Goal: Information Seeking & Learning: Learn about a topic

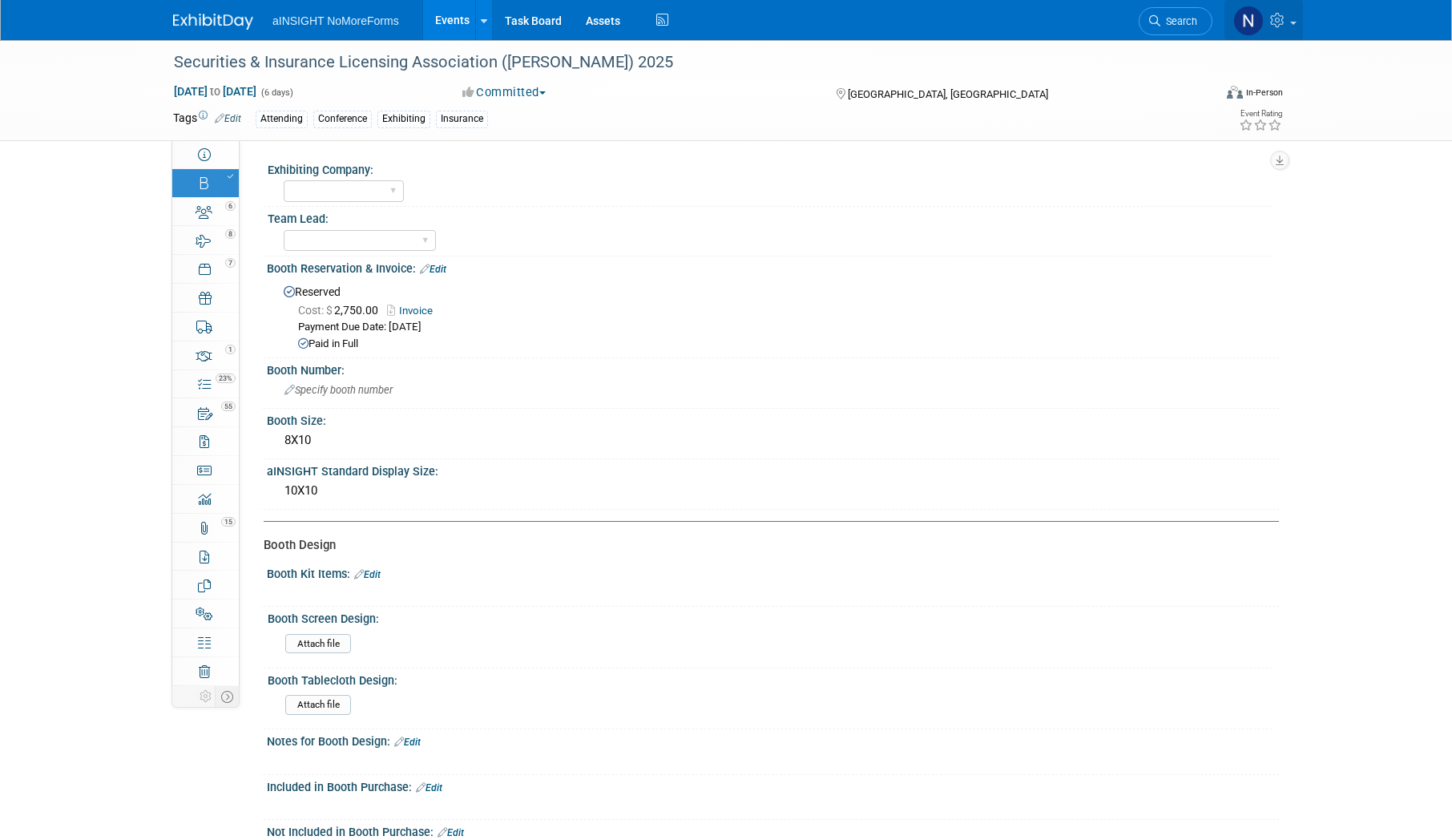
click at [1298, 15] on link at bounding box center [1264, 20] width 78 height 40
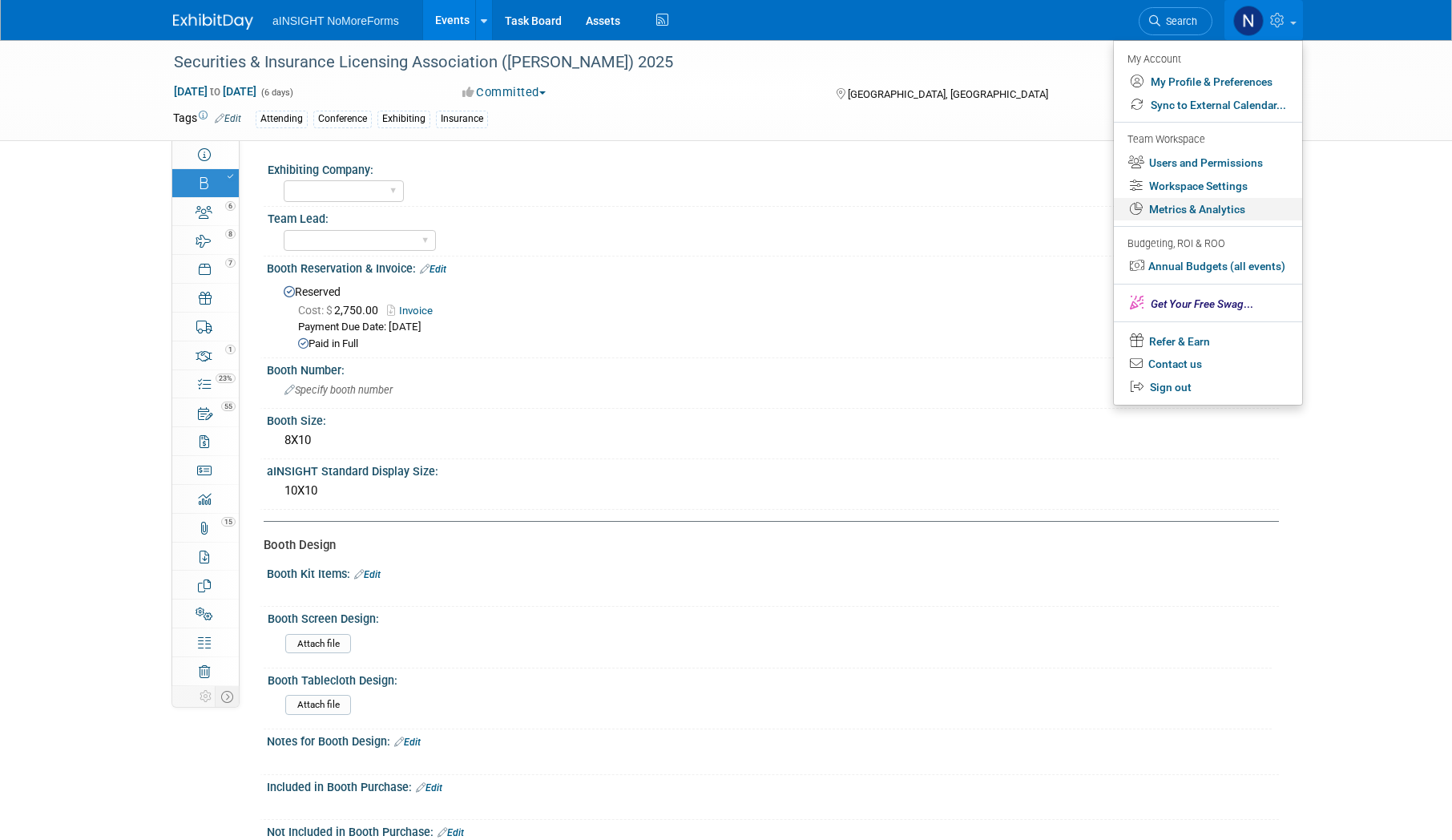
click at [1212, 211] on link "Metrics & Analytics" at bounding box center [1207, 209] width 188 height 23
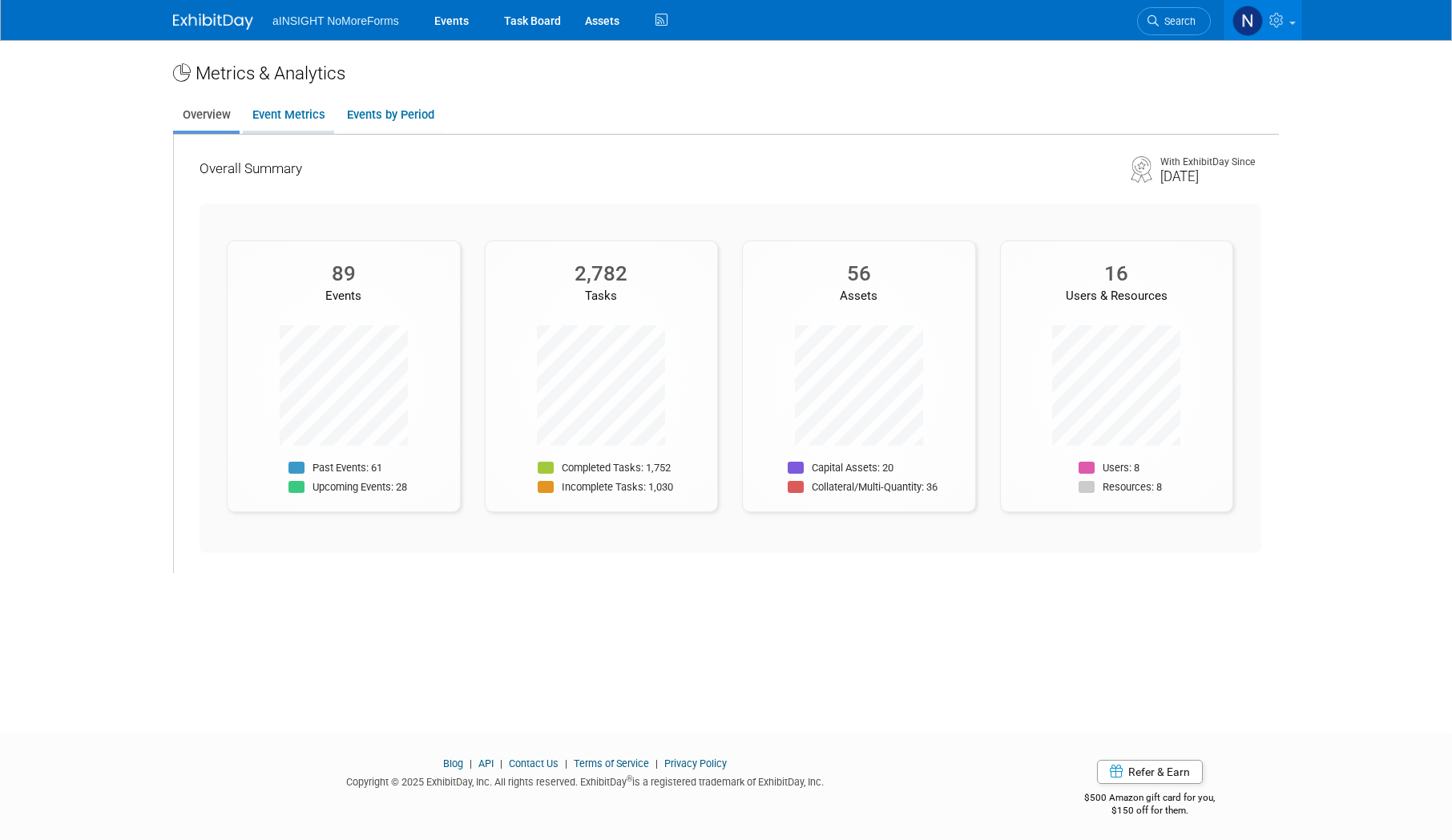
click at [308, 118] on link "Event Metrics" at bounding box center [288, 115] width 91 height 32
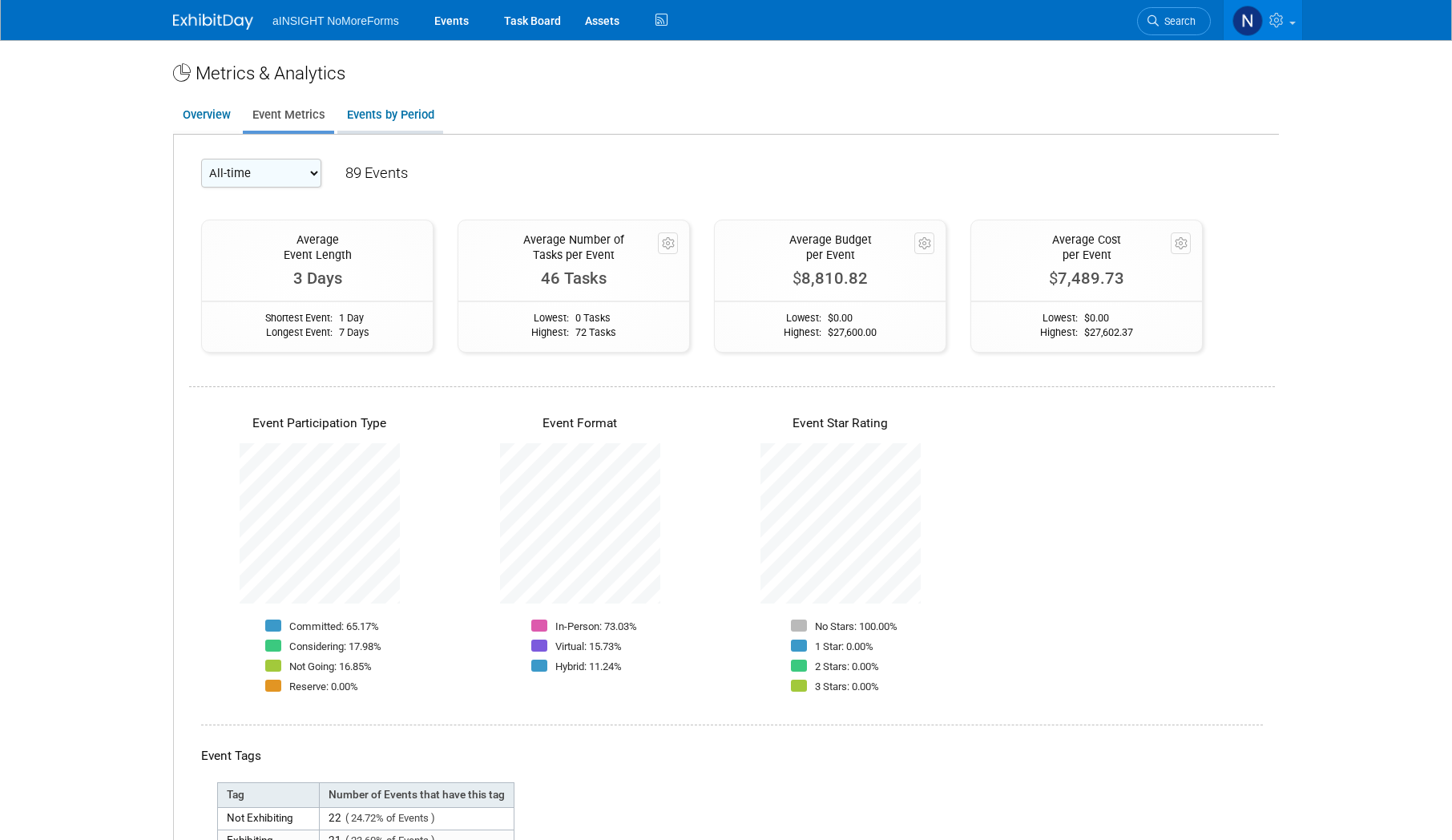
click at [383, 116] on link "Events by Period" at bounding box center [390, 115] width 106 height 32
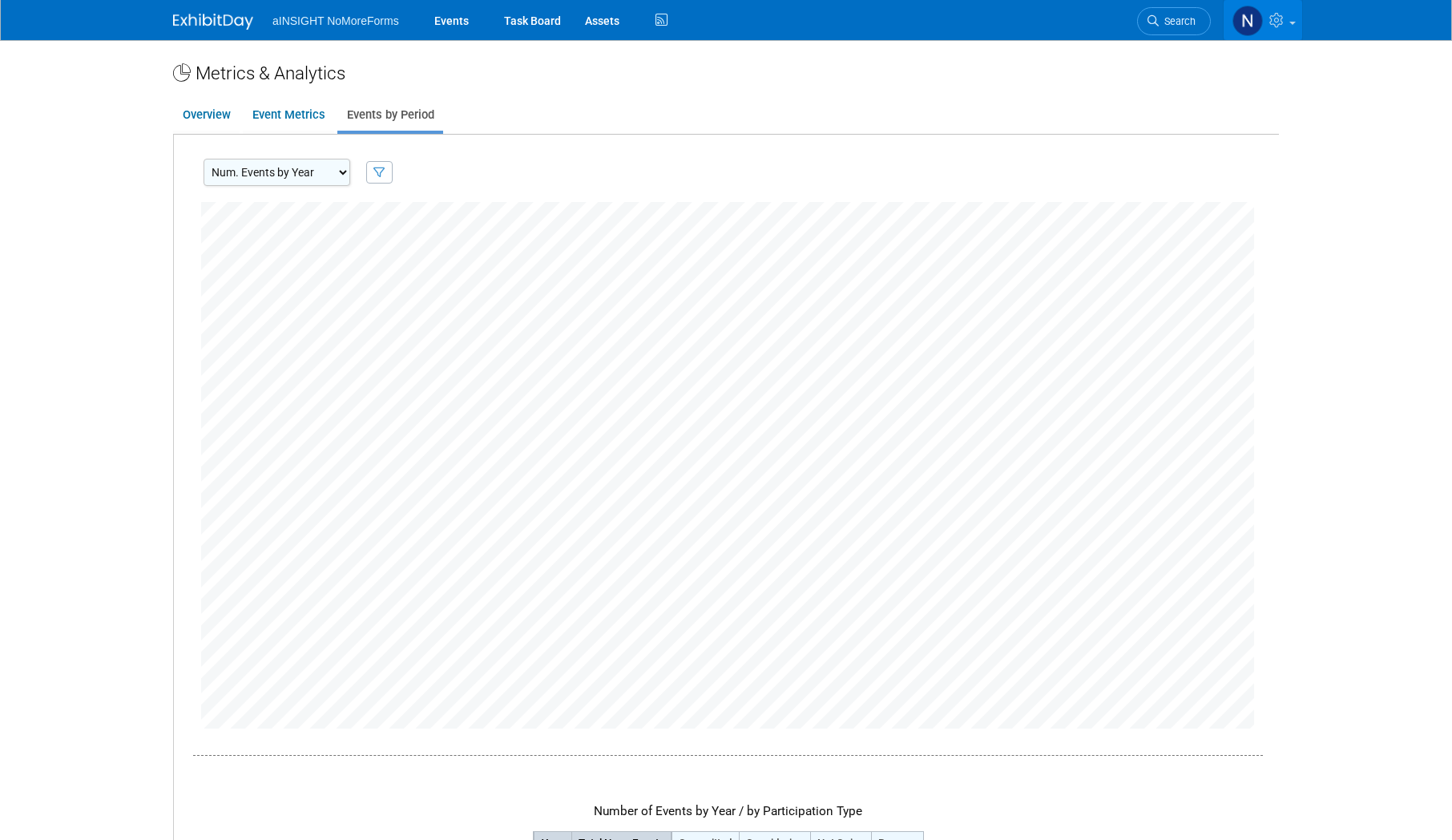
click at [1288, 20] on link at bounding box center [1263, 20] width 78 height 40
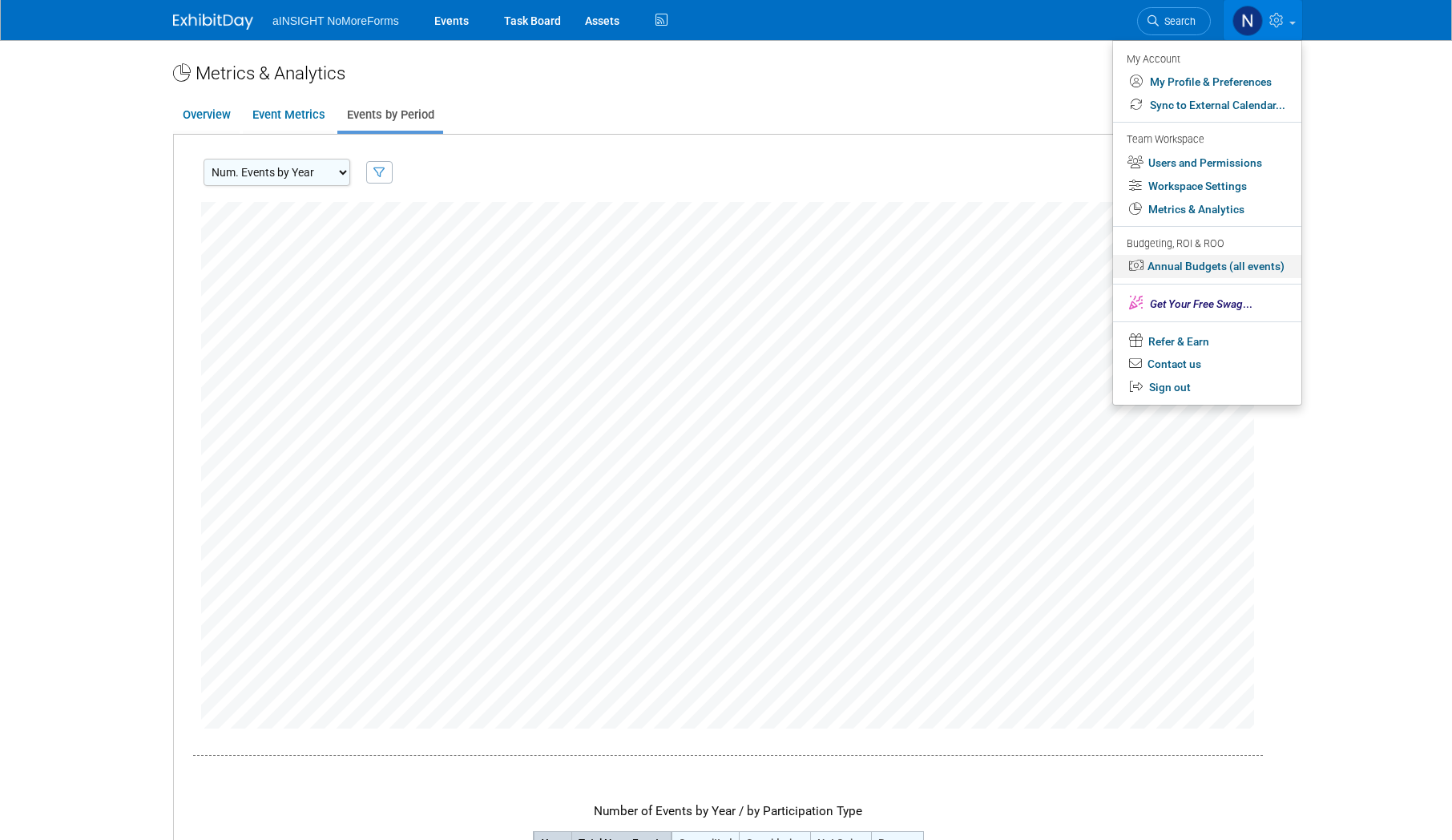
click at [1227, 262] on link "Annual Budgets (all events)" at bounding box center [1207, 266] width 188 height 23
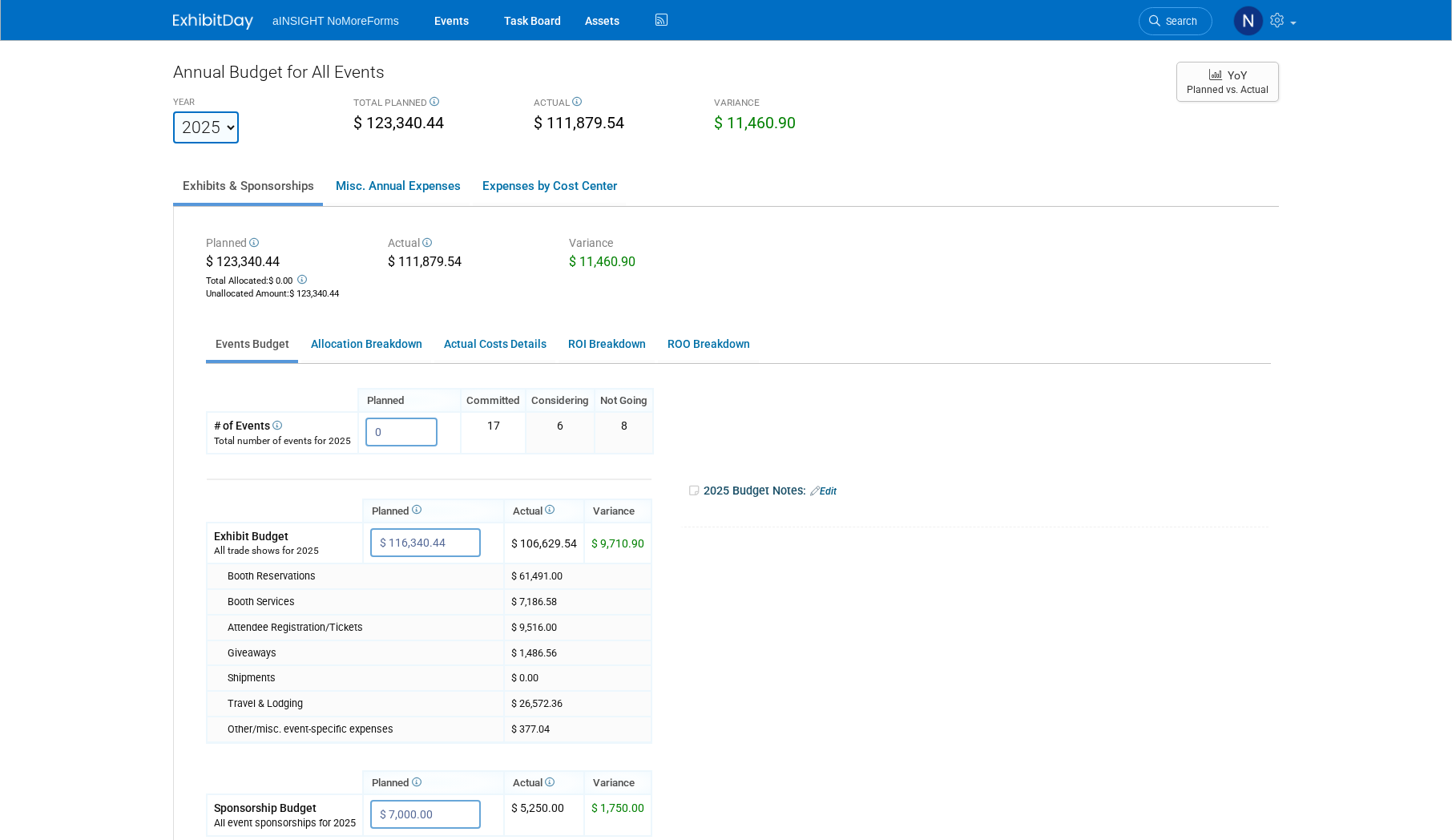
click at [223, 127] on select "2022 2023 2024 2025 2026 2027 2028 2029 2030 2031" at bounding box center [205, 128] width 66 height 32
select select "2024"
click at [173, 112] on select "2022 2023 2024 2025 2026 2027 2028 2029 2030 2031" at bounding box center [205, 128] width 66 height 32
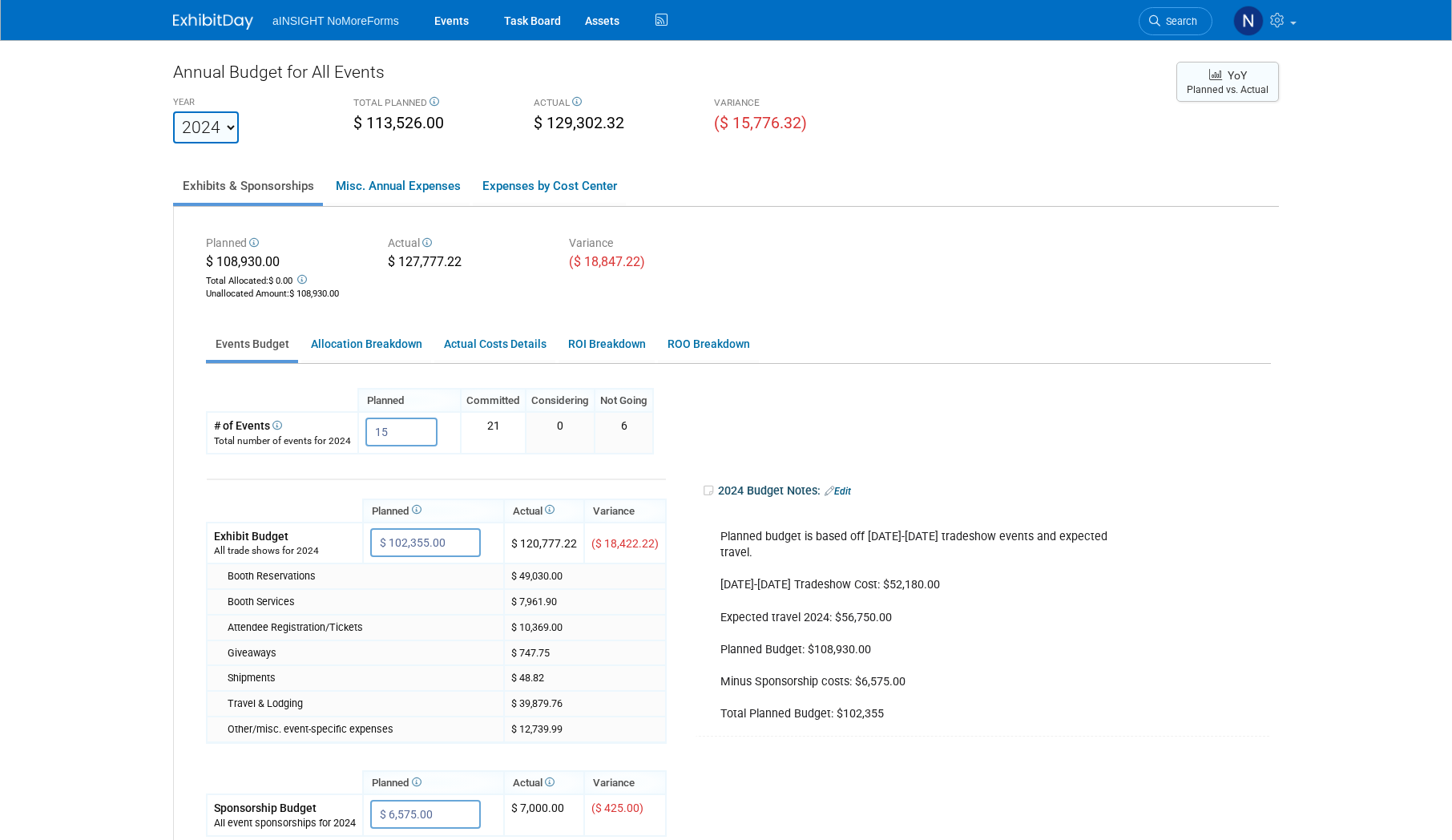
click at [1245, 84] on button "YoY Planned vs. Actual" at bounding box center [1228, 81] width 102 height 40
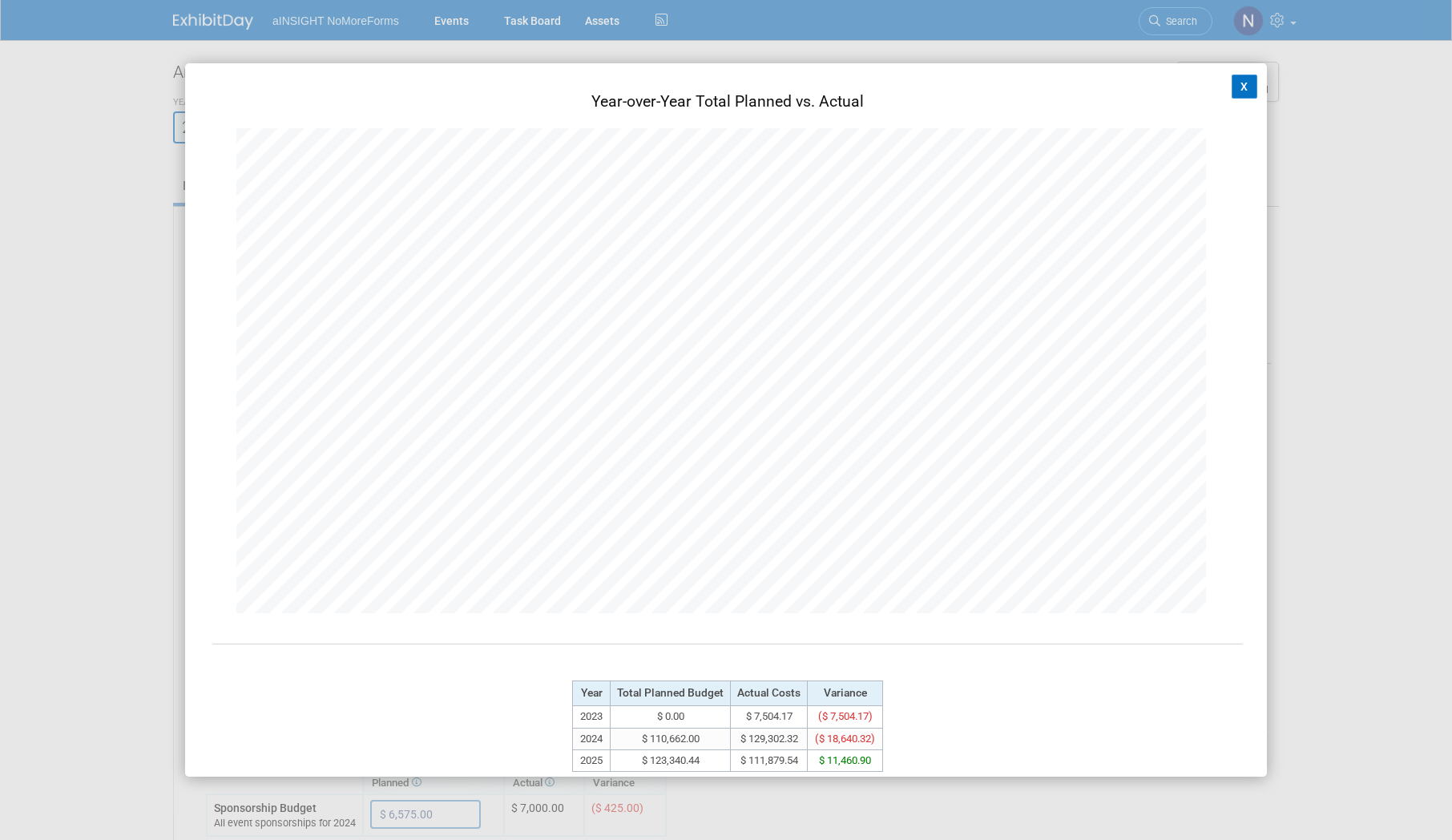
click at [1231, 89] on button "X" at bounding box center [1244, 86] width 26 height 24
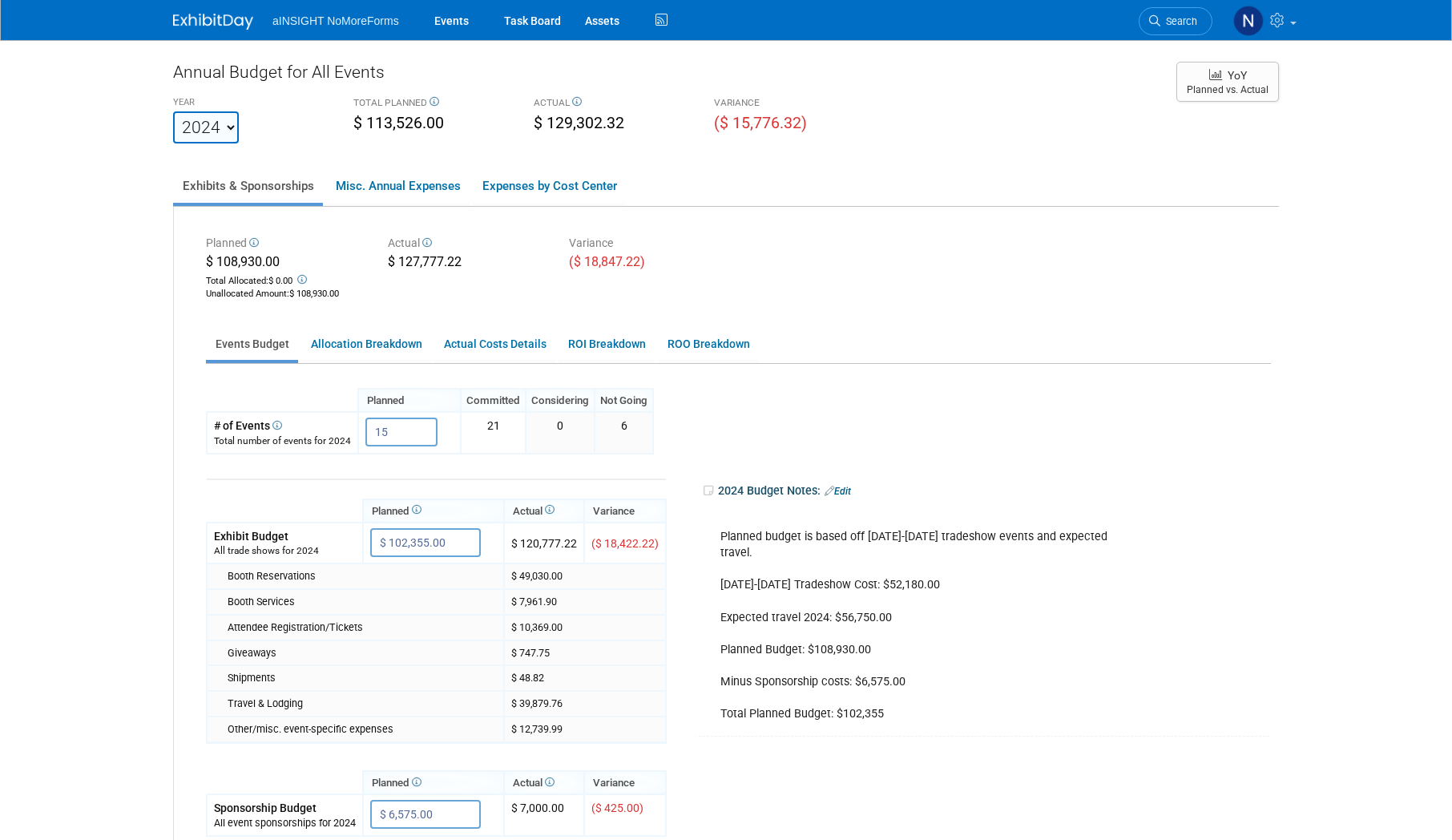
click at [1256, 86] on button "YoY Planned vs. Actual" at bounding box center [1228, 81] width 102 height 40
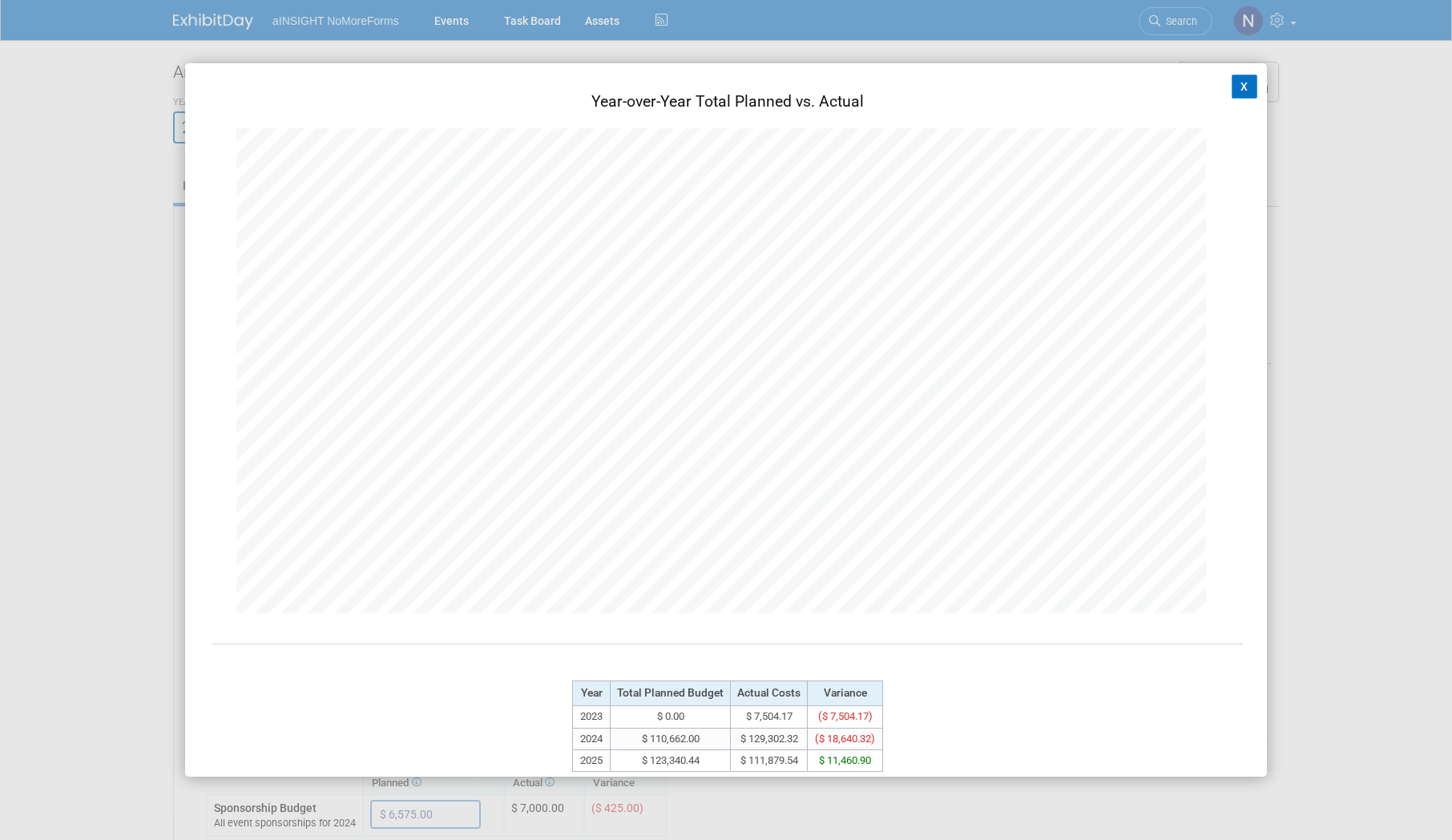
click at [1231, 77] on button "X" at bounding box center [1244, 86] width 26 height 24
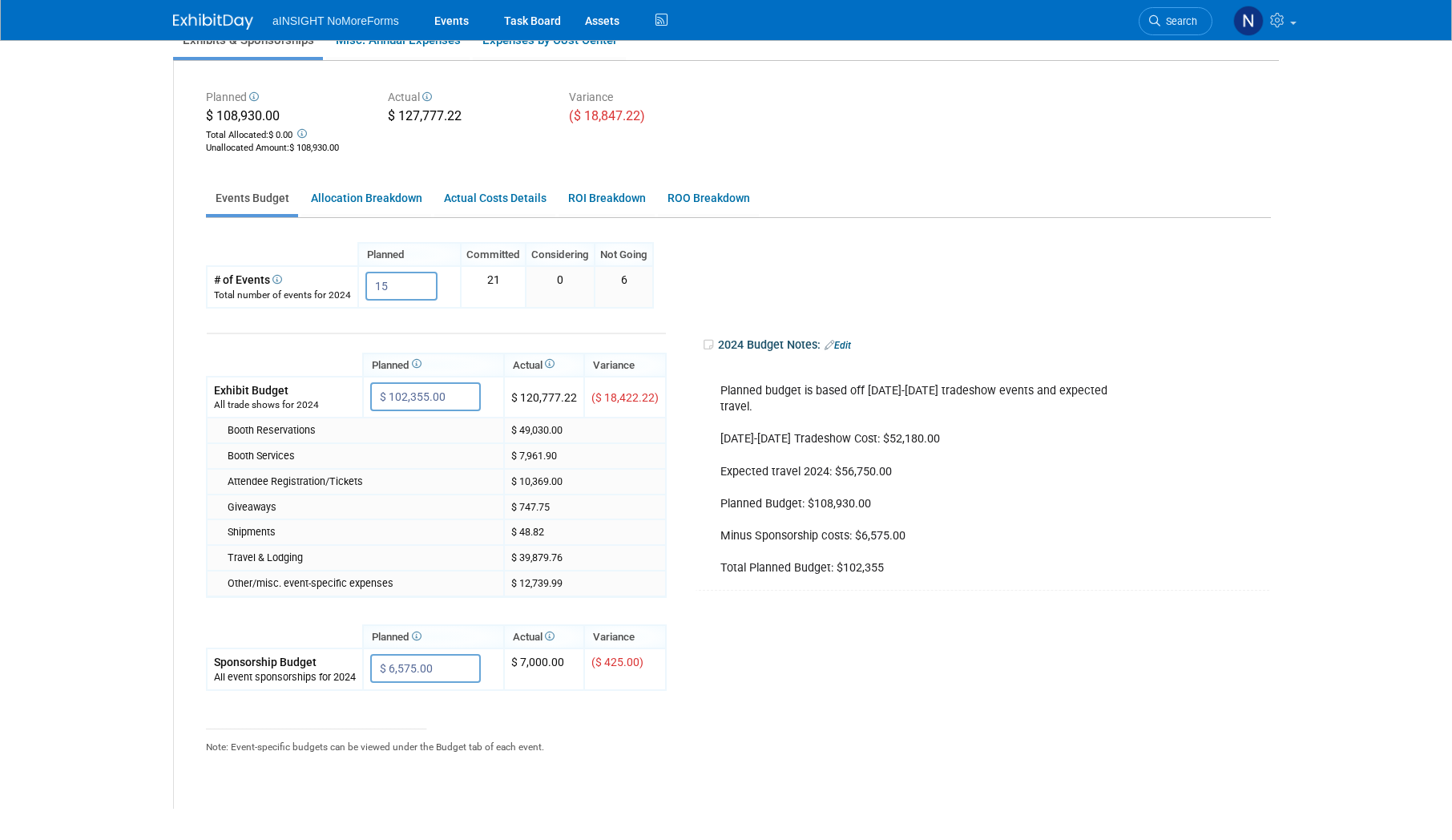
scroll to position [48, 0]
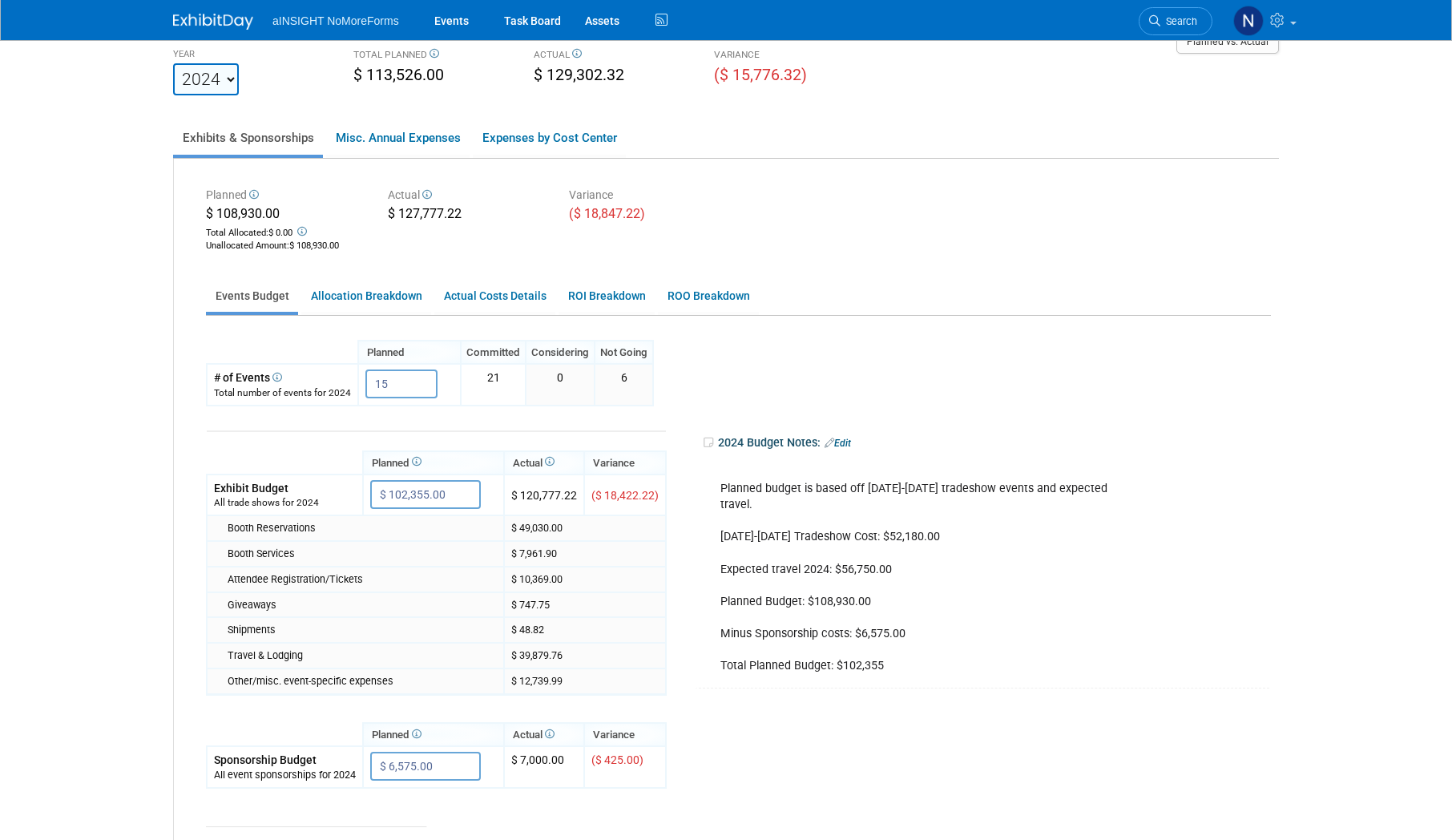
click at [219, 81] on select "2022 2023 2024 2025 2026 2027 2028 2029 2030 2031" at bounding box center [205, 79] width 66 height 32
click at [173, 63] on select "2022 2023 2024 2025 2026 2027 2028 2029 2030 2031" at bounding box center [205, 79] width 66 height 32
click at [189, 90] on select "2022 2023 2024 2025 2026 2027 2028 2029 2030 2031" at bounding box center [205, 79] width 66 height 32
select select "2025"
click at [173, 63] on select "2022 2023 2024 2025 2026 2027 2028 2029 2030 2031" at bounding box center [205, 79] width 66 height 32
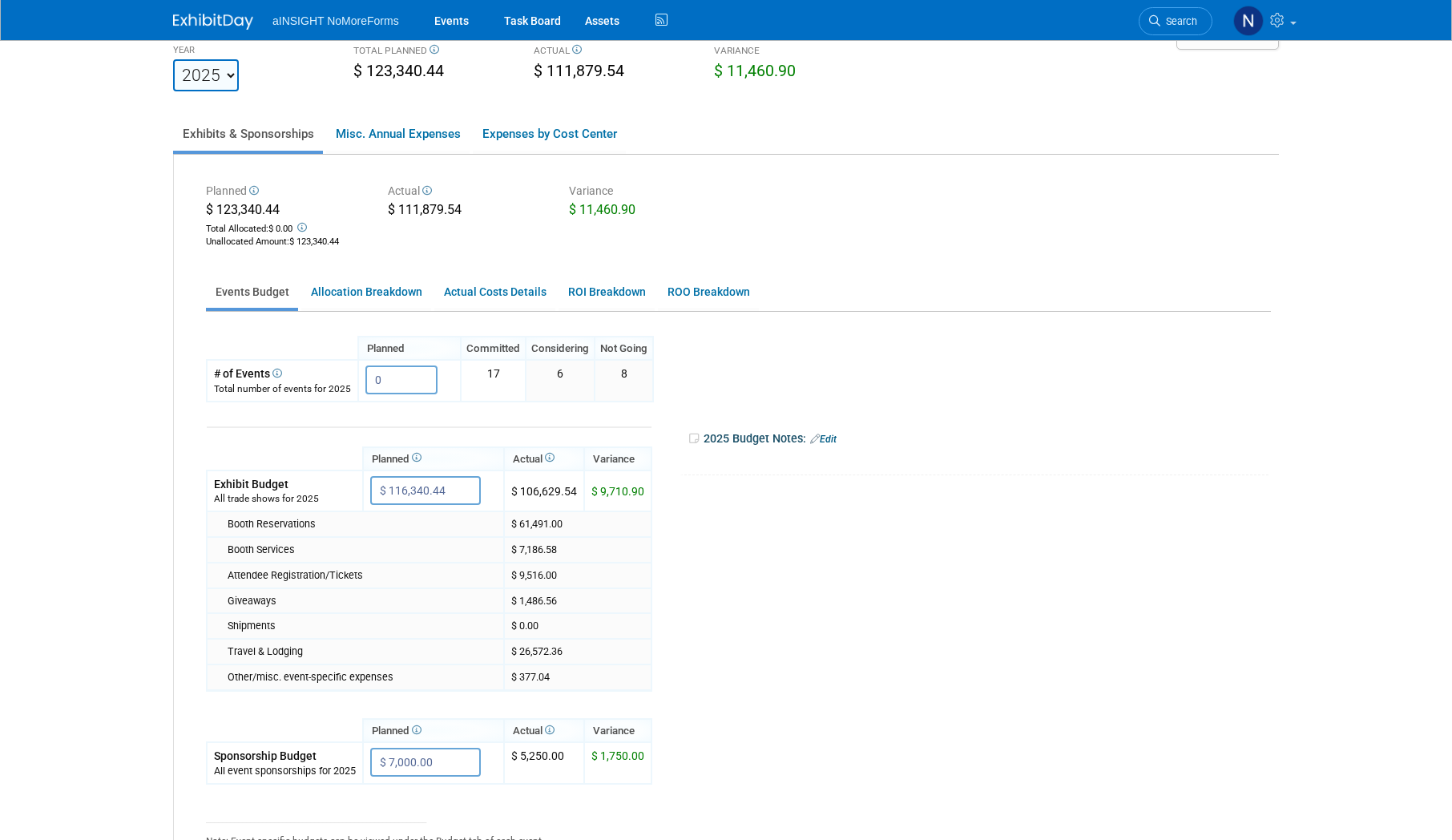
scroll to position [48, 0]
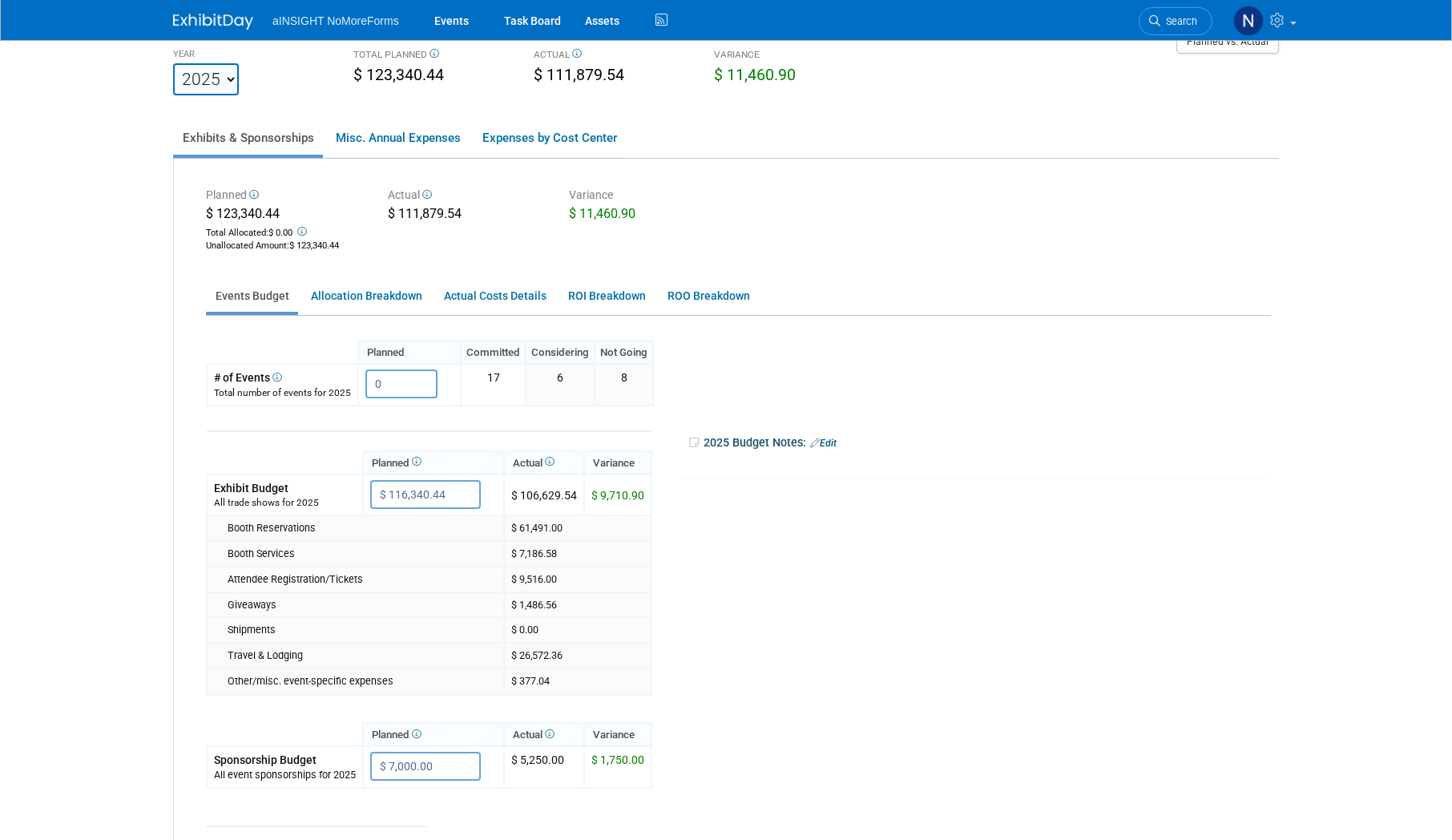
click at [339, 277] on div "Planned $ 123,340.44 Total Allocated: $ 0.00 Unallocated Amount : $ 123,340.44 …" at bounding box center [726, 532] width 1105 height 747
click at [338, 290] on link "Allocation Breakdown" at bounding box center [366, 296] width 130 height 32
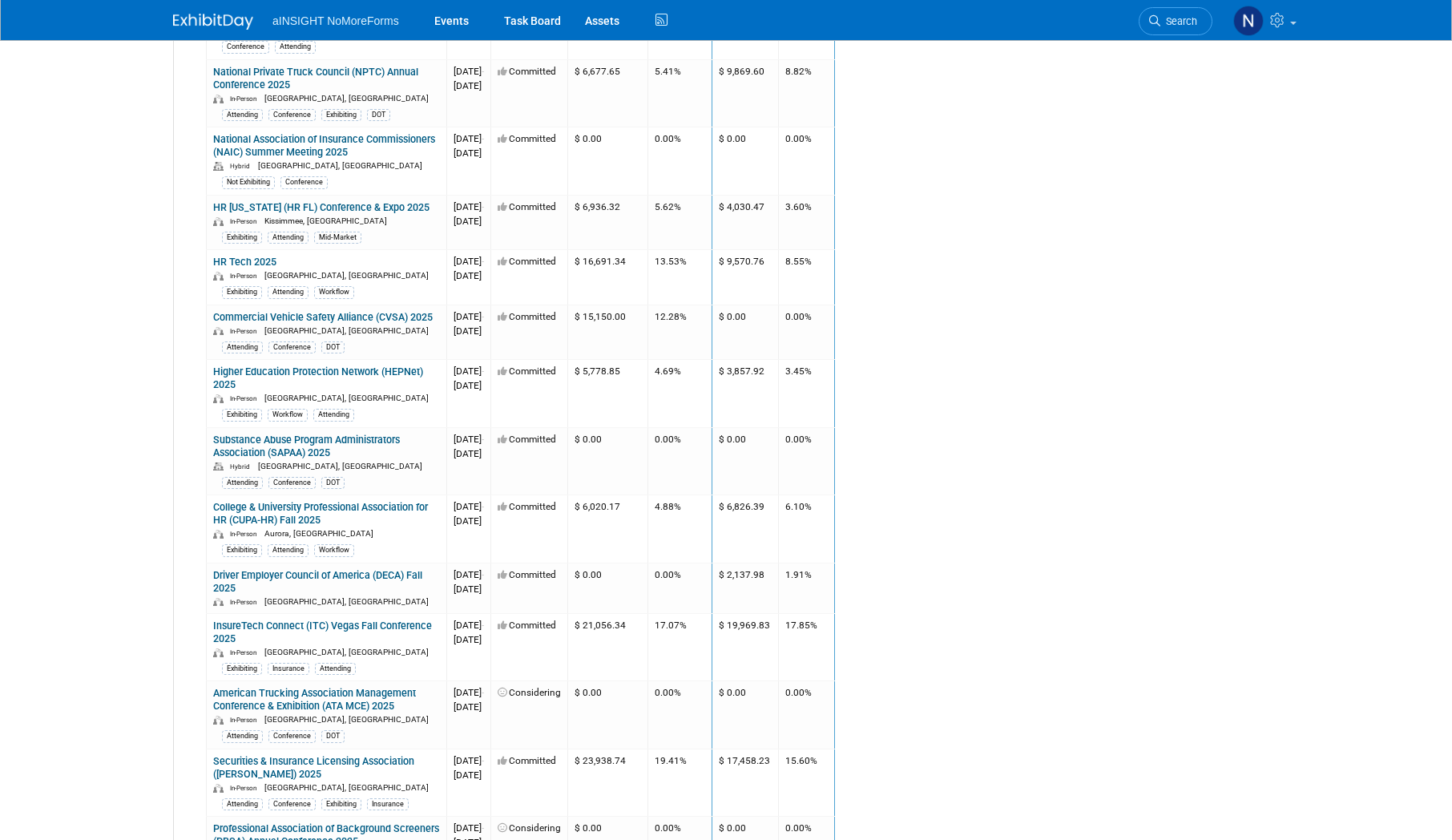
scroll to position [882, 0]
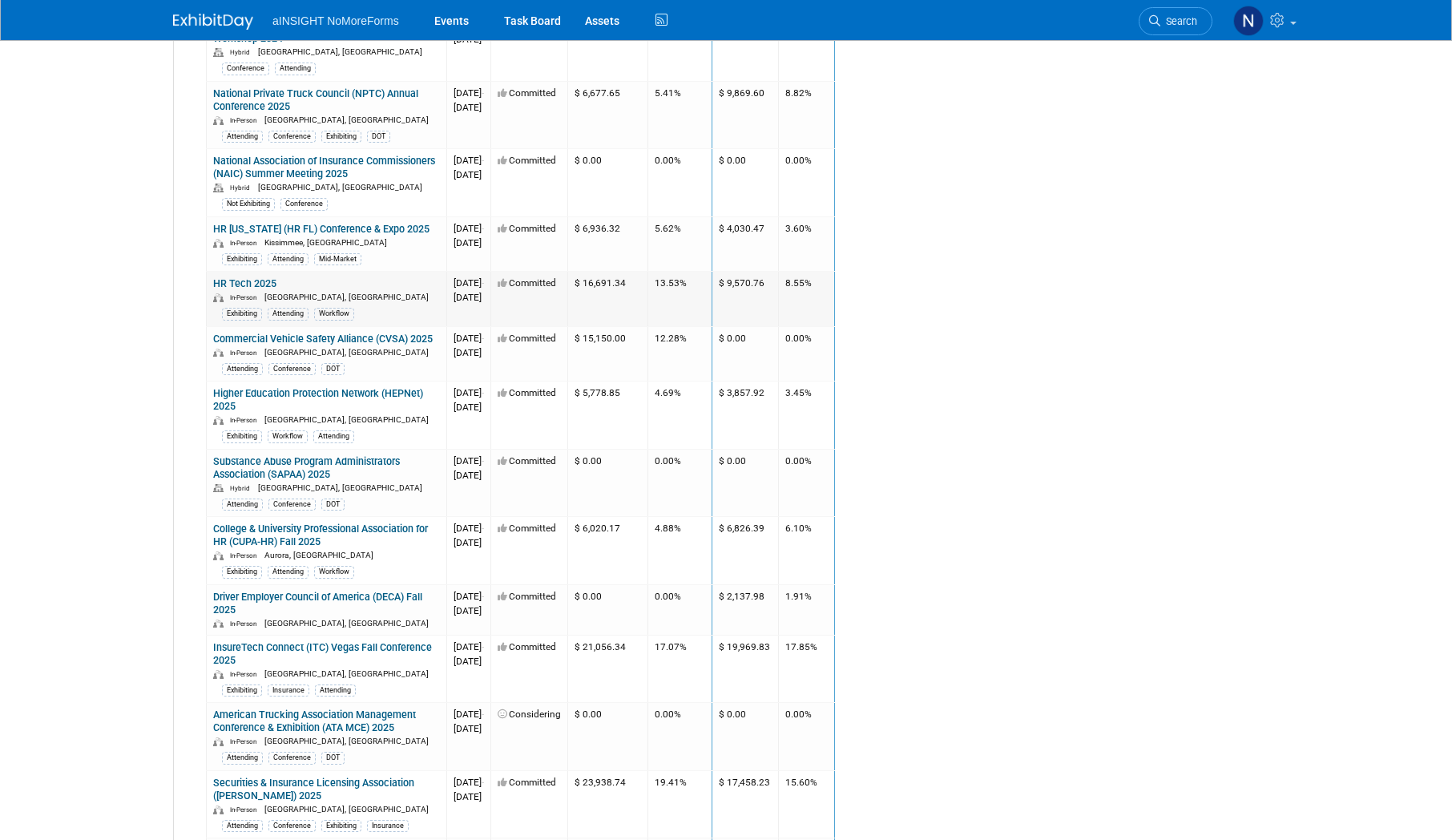
click at [261, 290] on link "HR Tech 2025" at bounding box center [245, 283] width 63 height 12
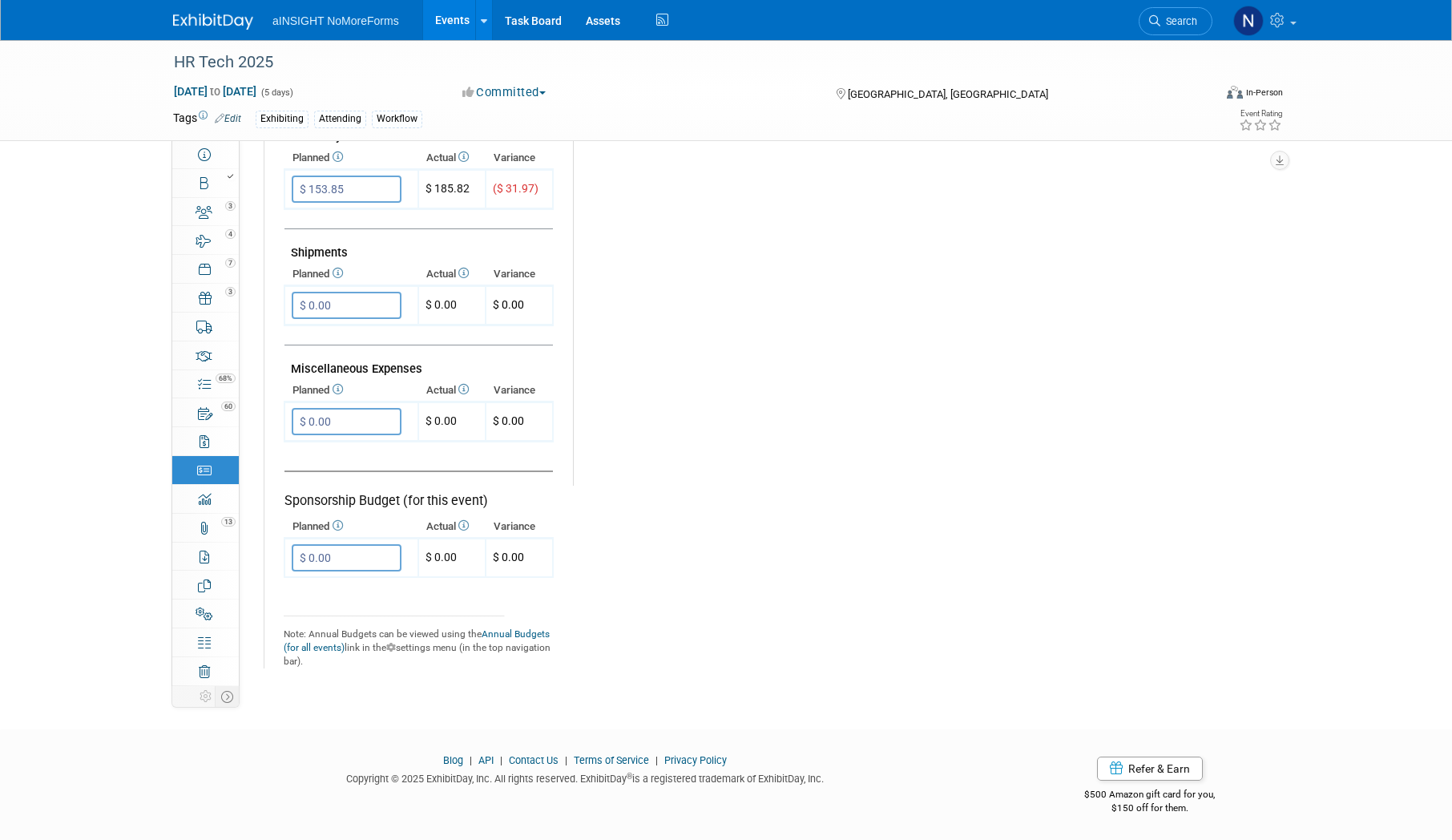
scroll to position [798, 0]
